Goal: Transaction & Acquisition: Obtain resource

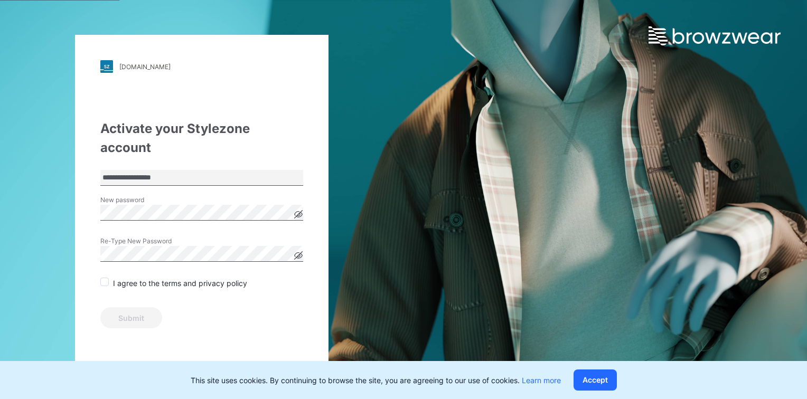
click at [103, 278] on span at bounding box center [104, 282] width 8 height 8
click at [120, 307] on button "Submit" at bounding box center [131, 317] width 62 height 21
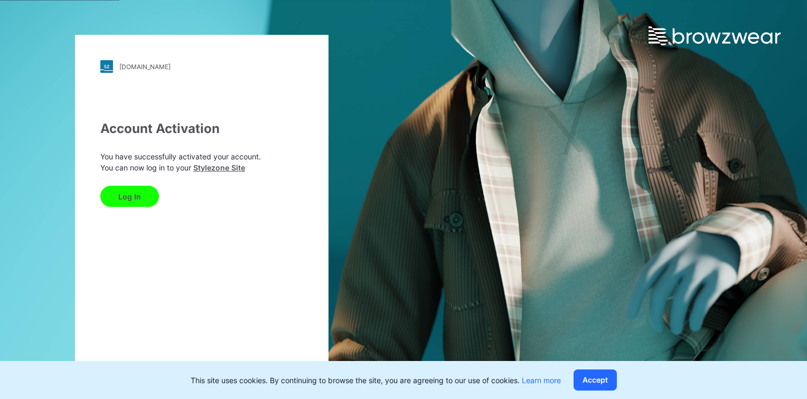
click at [125, 194] on button "Log In" at bounding box center [129, 196] width 59 height 21
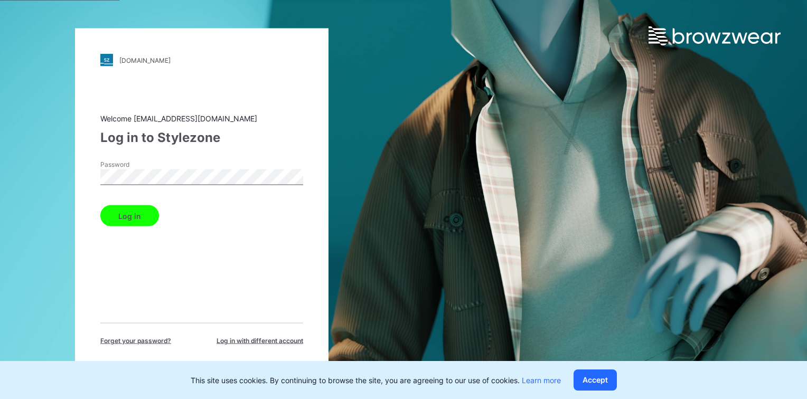
click at [100, 205] on button "Log in" at bounding box center [129, 215] width 59 height 21
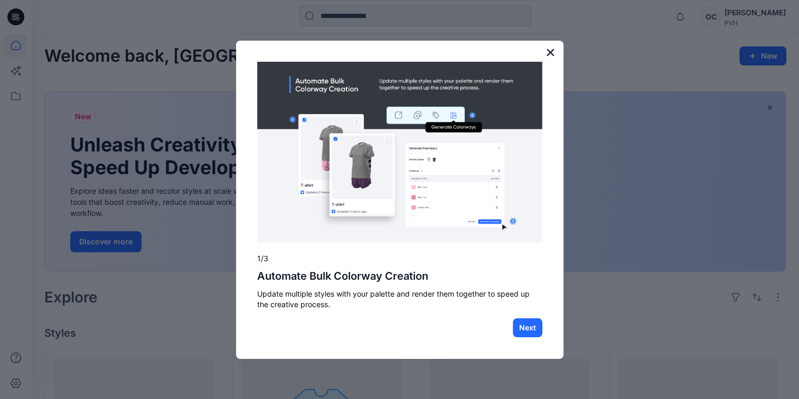
click at [549, 49] on button "×" at bounding box center [550, 52] width 10 height 17
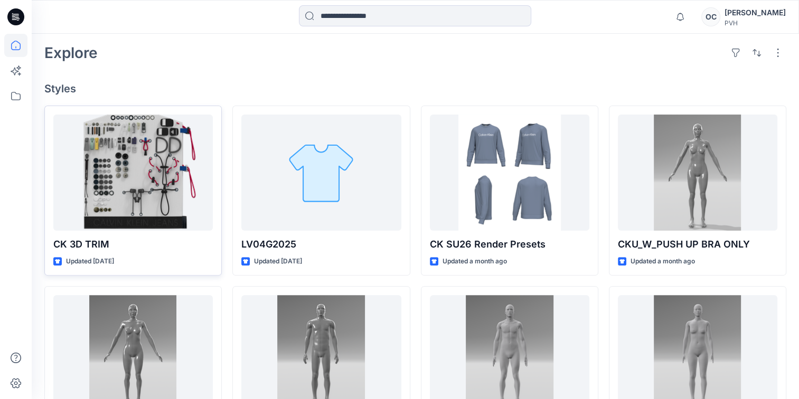
scroll to position [317, 0]
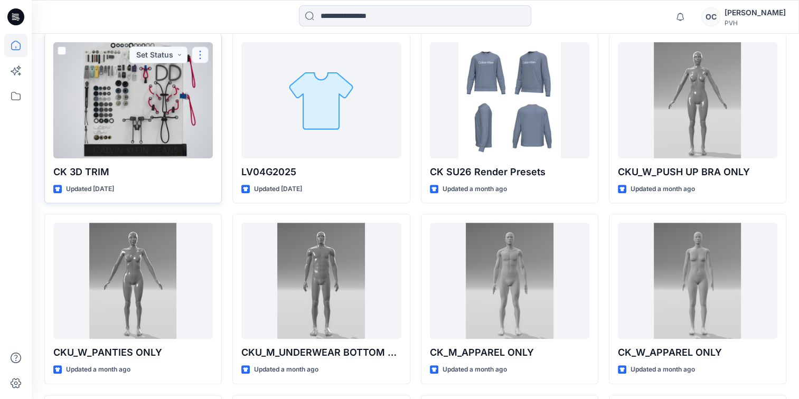
click at [202, 51] on button "button" at bounding box center [200, 54] width 17 height 17
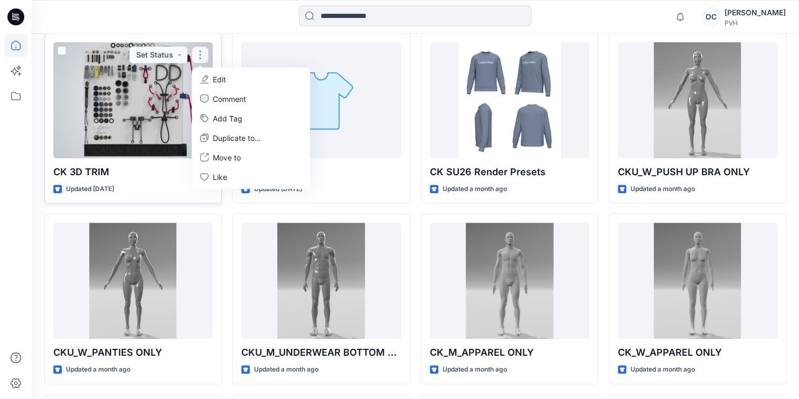
click at [150, 128] on div at bounding box center [132, 100] width 159 height 116
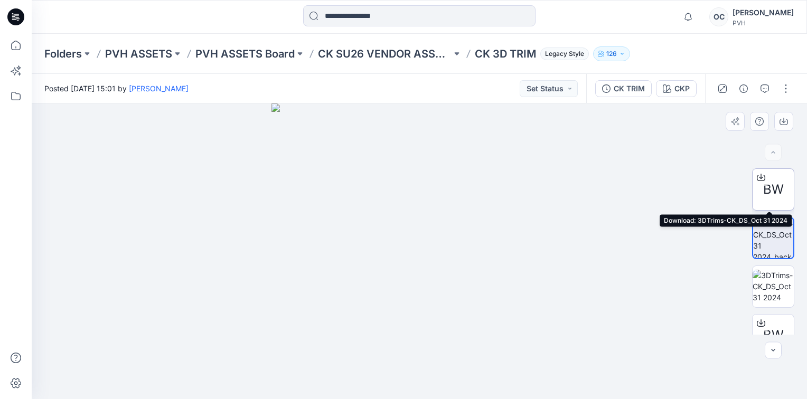
click at [760, 176] on icon at bounding box center [761, 177] width 8 height 8
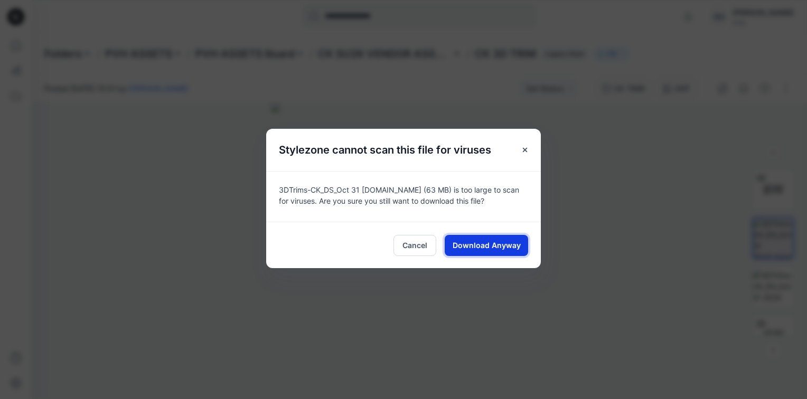
click at [488, 243] on span "Download Anyway" at bounding box center [486, 245] width 68 height 11
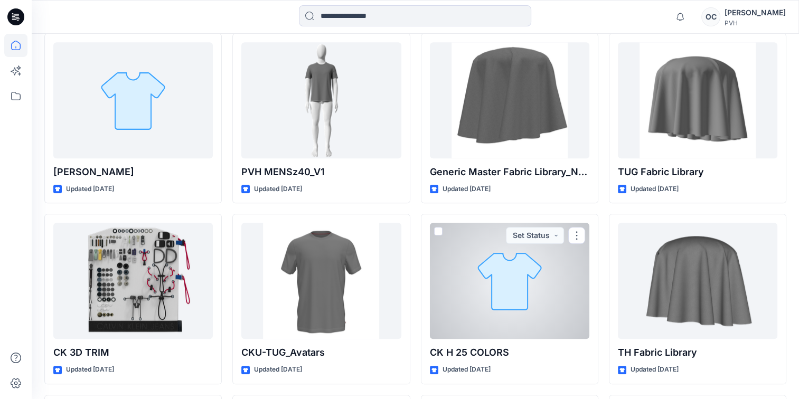
scroll to position [1022, 0]
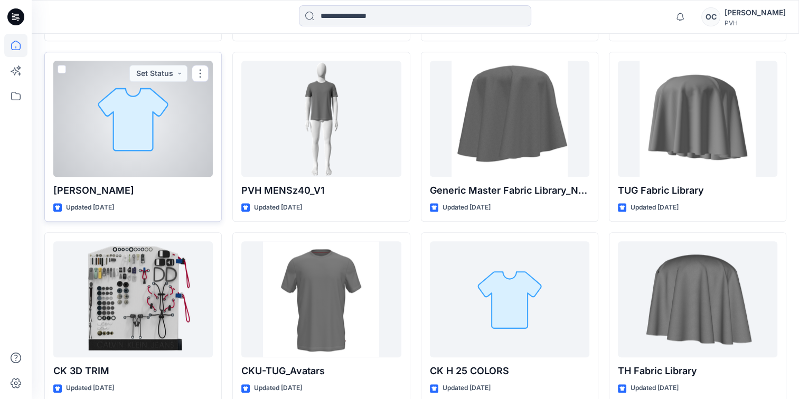
click at [145, 146] on div at bounding box center [132, 119] width 159 height 116
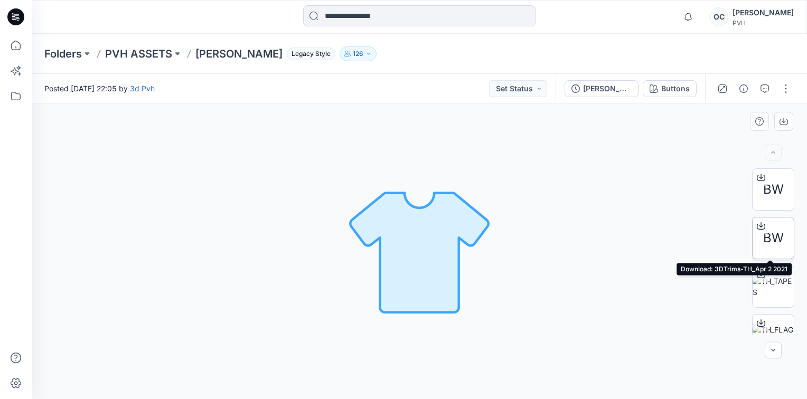
click at [760, 224] on icon at bounding box center [761, 226] width 8 height 8
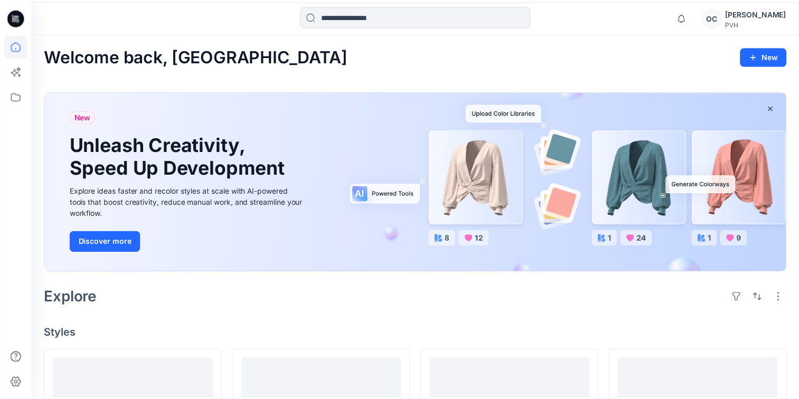
scroll to position [1022, 0]
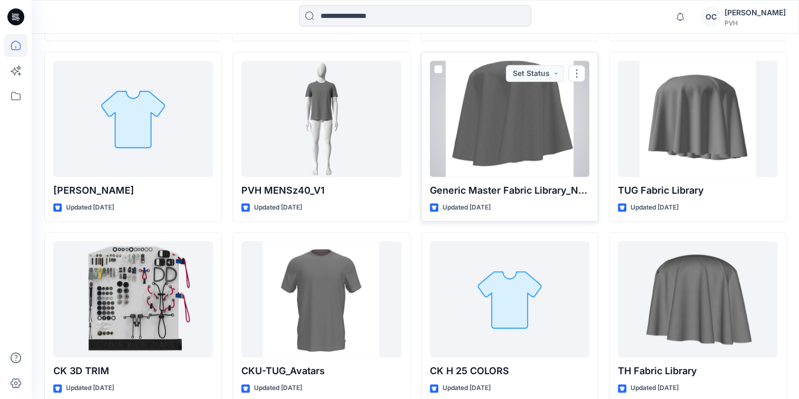
click at [569, 109] on div at bounding box center [509, 119] width 159 height 116
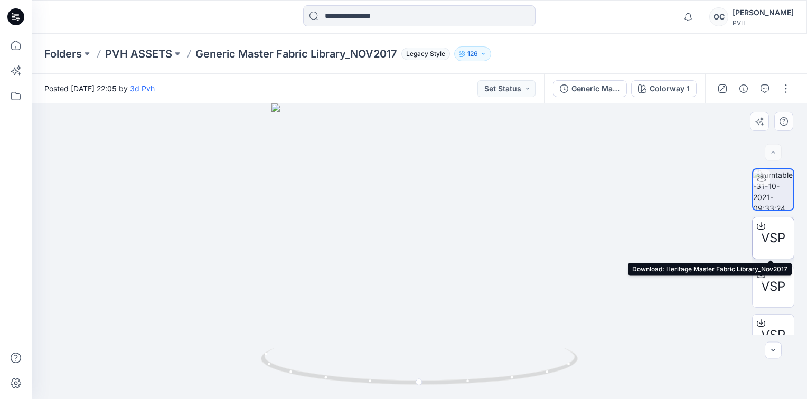
click at [759, 224] on icon at bounding box center [761, 224] width 4 height 5
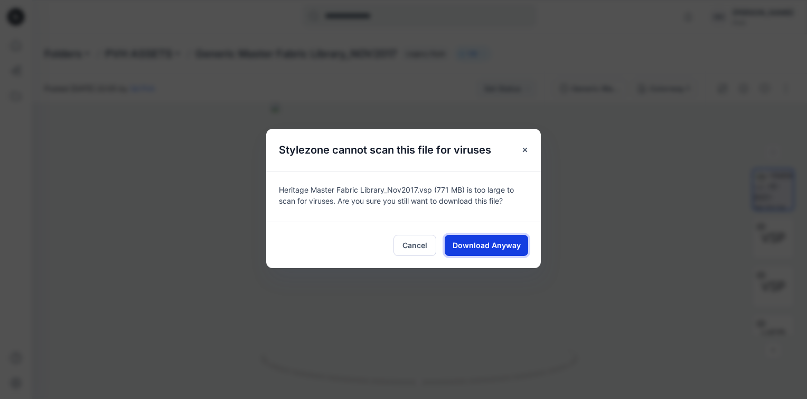
click at [496, 244] on span "Download Anyway" at bounding box center [486, 245] width 68 height 11
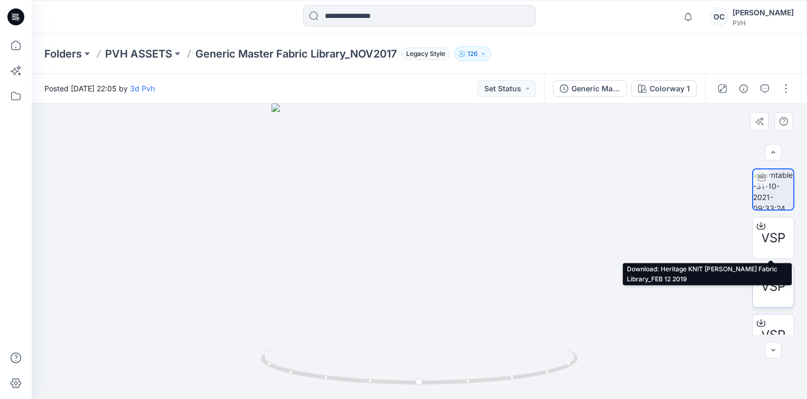
scroll to position [167, 0]
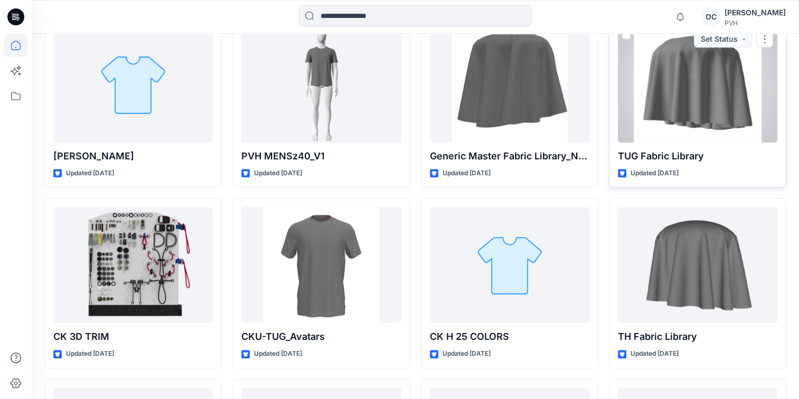
scroll to position [1074, 0]
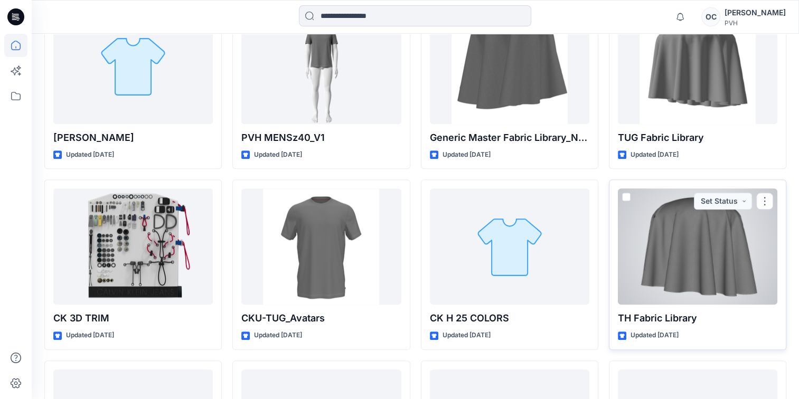
click at [695, 249] on div at bounding box center [697, 246] width 159 height 116
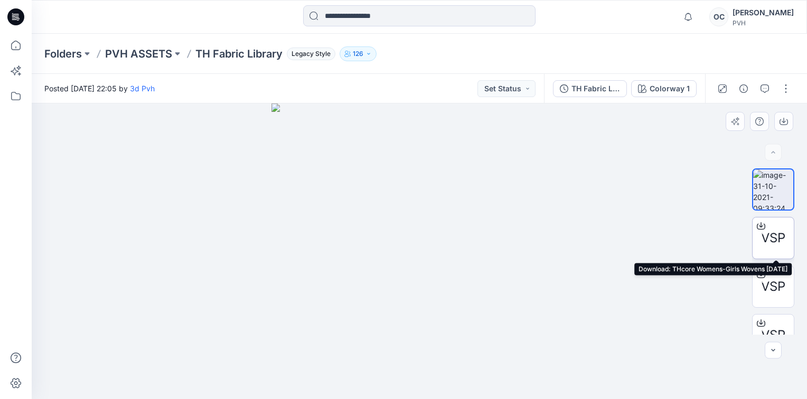
click at [759, 225] on icon at bounding box center [761, 226] width 8 height 8
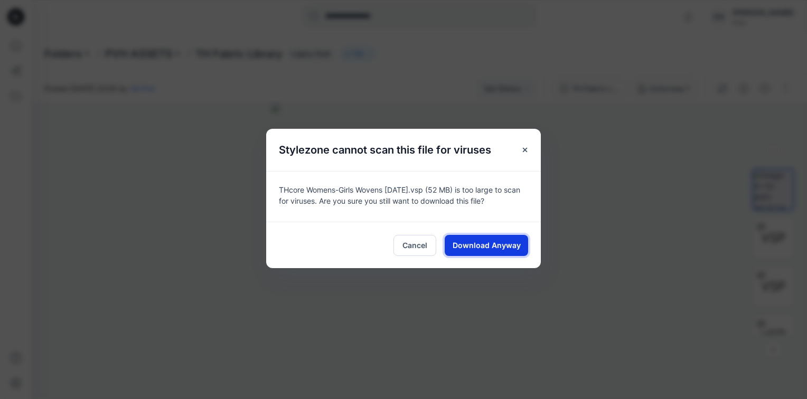
click at [496, 244] on span "Download Anyway" at bounding box center [486, 245] width 68 height 11
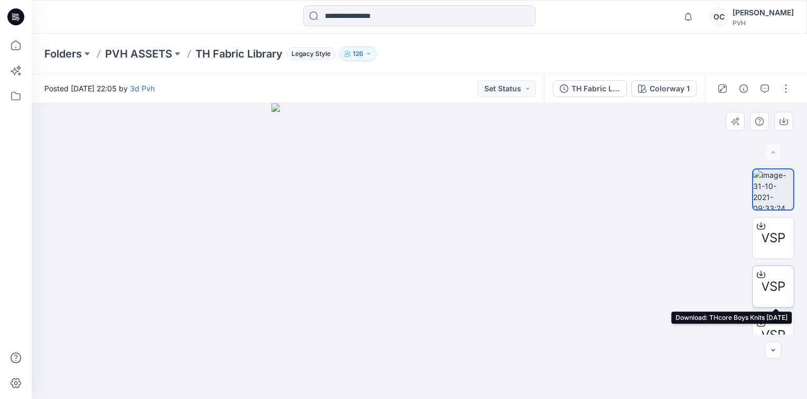
click at [759, 272] on icon at bounding box center [761, 272] width 4 height 5
click at [783, 56] on div "Folders PVH ASSETS TH Fabric Library Legacy Style 126" at bounding box center [419, 54] width 775 height 40
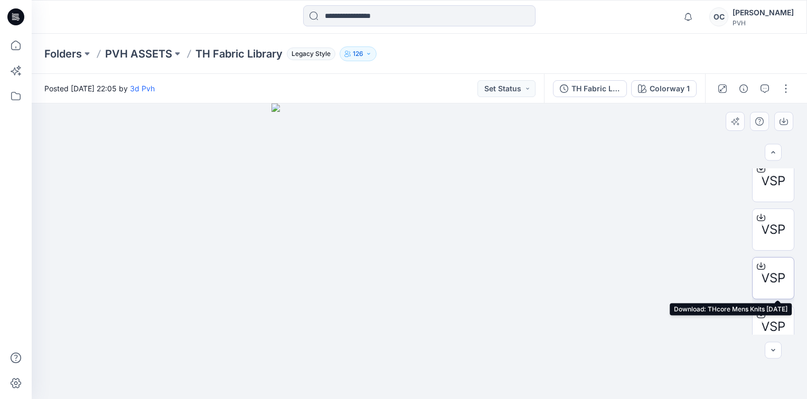
click at [759, 263] on icon at bounding box center [761, 264] width 4 height 5
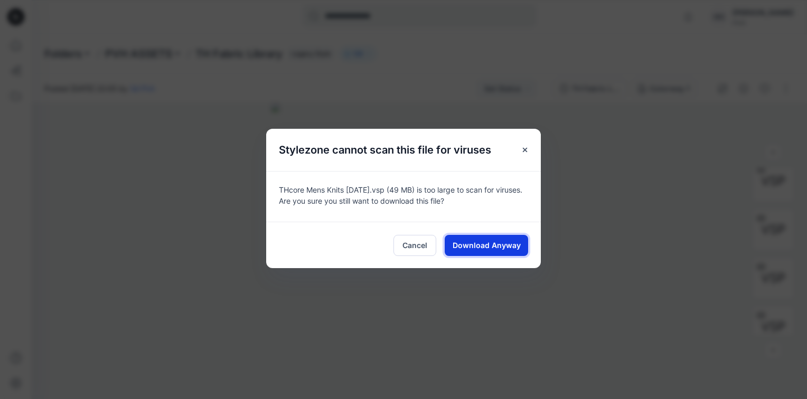
click at [490, 244] on span "Download Anyway" at bounding box center [486, 245] width 68 height 11
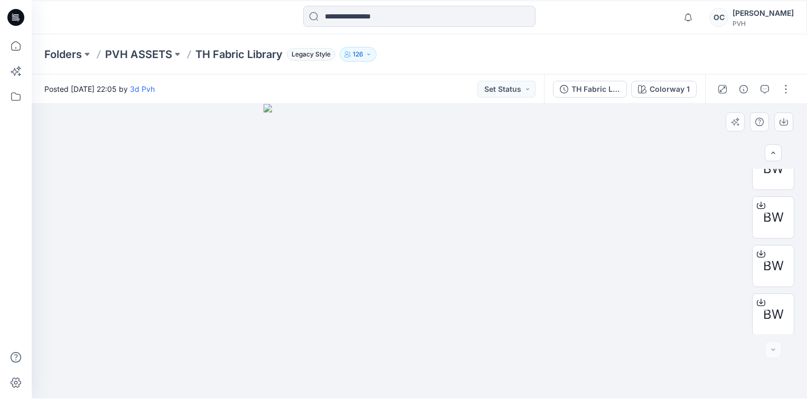
scroll to position [313, 0]
